Goal: Information Seeking & Learning: Learn about a topic

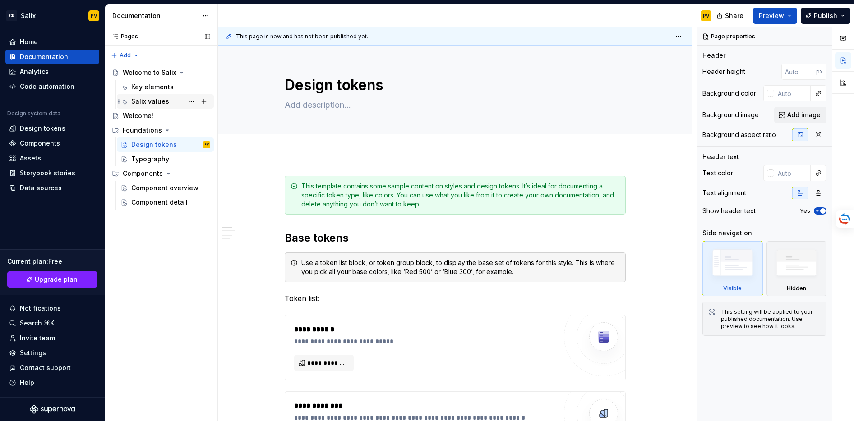
click at [163, 101] on div "Salix values" at bounding box center [150, 101] width 38 height 9
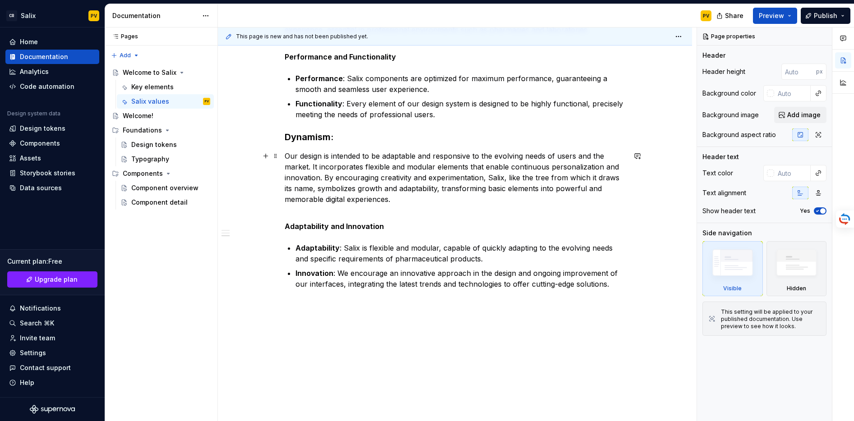
scroll to position [531, 0]
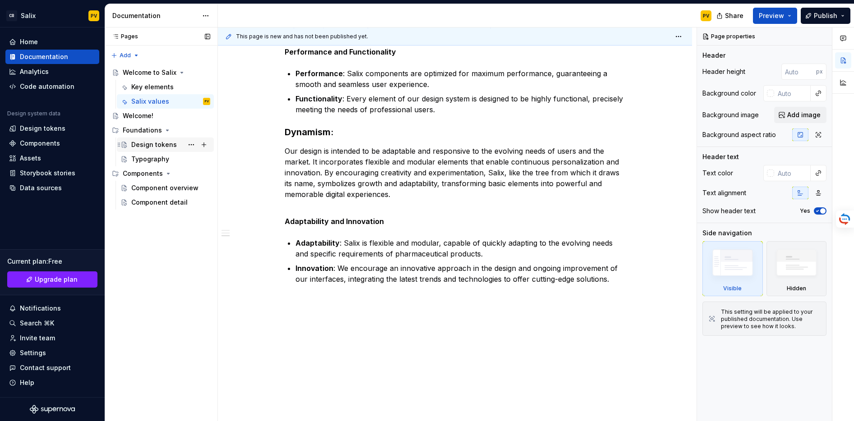
click at [152, 142] on div "Design tokens" at bounding box center [154, 144] width 46 height 9
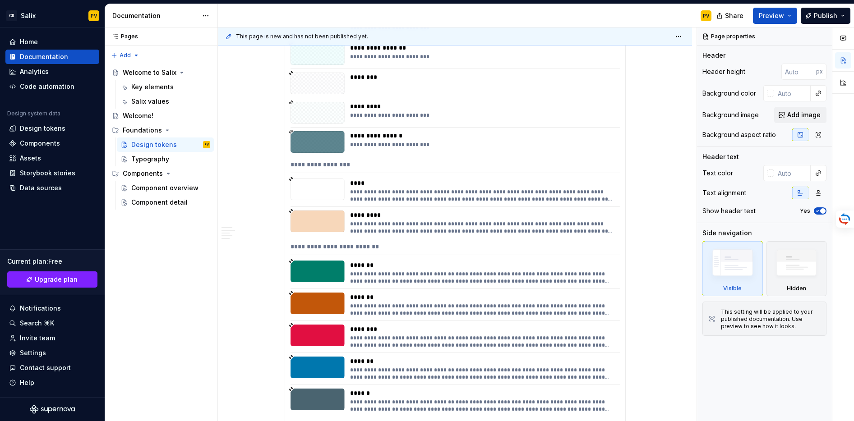
scroll to position [1993, 0]
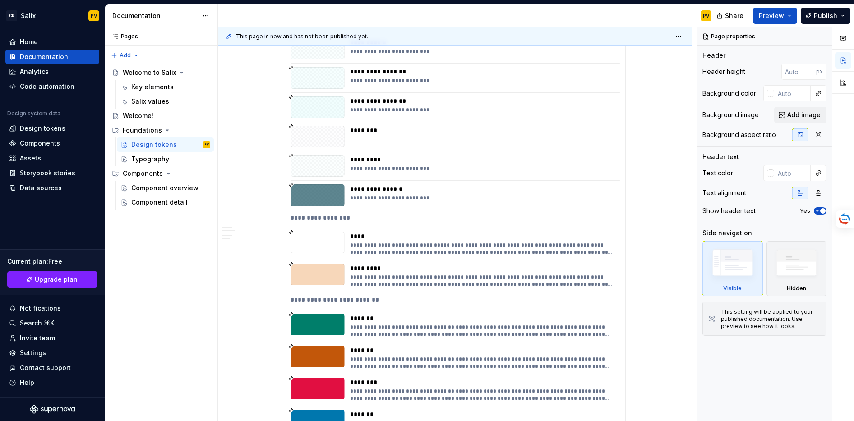
type textarea "*"
